Goal: Information Seeking & Learning: Understand process/instructions

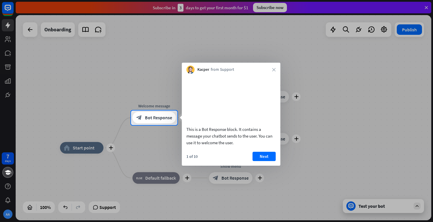
drag, startPoint x: 107, startPoint y: 87, endPoint x: 142, endPoint y: 72, distance: 37.9
click at [142, 72] on div at bounding box center [216, 55] width 433 height 110
click at [338, 105] on div at bounding box center [216, 55] width 433 height 110
click at [263, 160] on button "Next" at bounding box center [263, 155] width 23 height 9
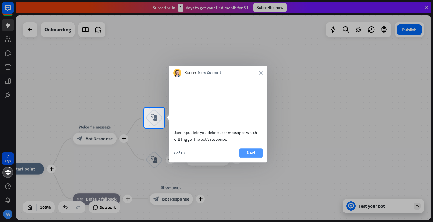
click at [251, 157] on button "Next" at bounding box center [250, 152] width 23 height 9
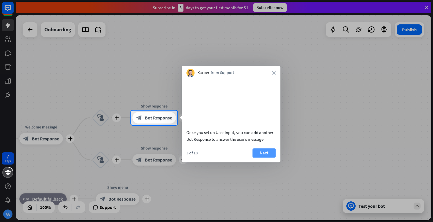
click at [261, 157] on button "Next" at bounding box center [263, 152] width 23 height 9
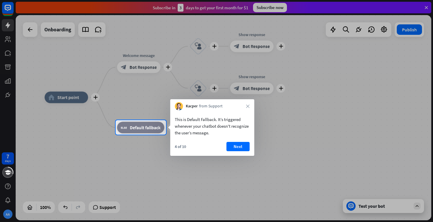
click at [261, 159] on div at bounding box center [216, 111] width 433 height 222
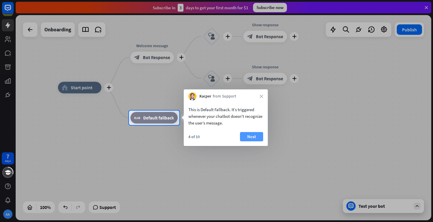
click at [252, 135] on button "Next" at bounding box center [251, 136] width 23 height 9
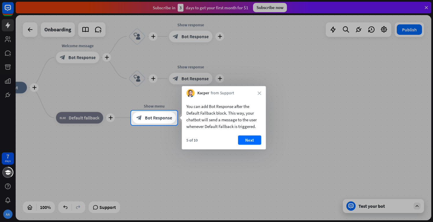
click at [252, 135] on button "Next" at bounding box center [249, 139] width 23 height 9
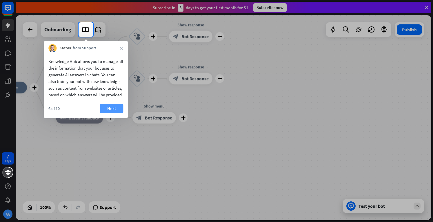
click at [120, 113] on button "Next" at bounding box center [111, 108] width 23 height 9
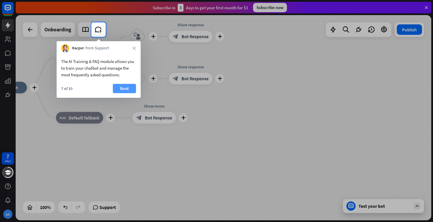
click at [130, 89] on button "Next" at bounding box center [124, 88] width 23 height 9
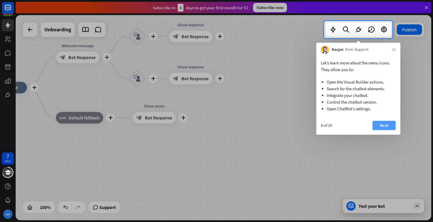
click at [380, 127] on button "Next" at bounding box center [383, 124] width 23 height 9
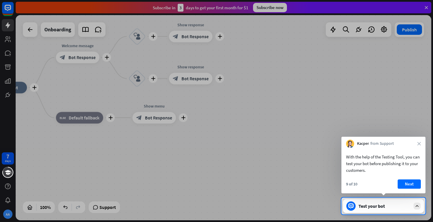
click at [397, 180] on div "9 of 10 Next" at bounding box center [383, 186] width 84 height 14
click at [405, 182] on button "Next" at bounding box center [408, 183] width 23 height 9
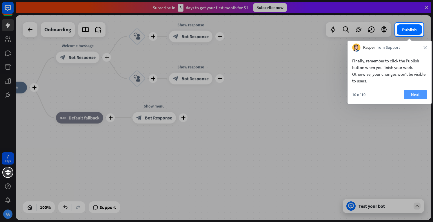
drag, startPoint x: 412, startPoint y: 90, endPoint x: 414, endPoint y: 93, distance: 3.4
click at [414, 93] on button "Next" at bounding box center [414, 94] width 23 height 9
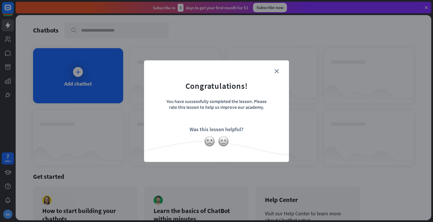
click at [414, 93] on div "close Congratulations! You have successfully completed the lesson. Please rate …" at bounding box center [216, 111] width 433 height 222
click at [276, 69] on icon "close" at bounding box center [276, 71] width 4 height 4
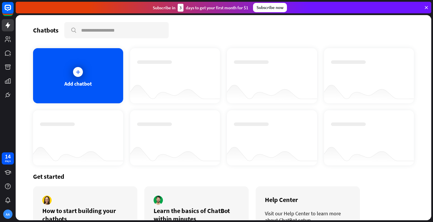
click at [152, 75] on div at bounding box center [175, 70] width 76 height 20
